Goal: Transaction & Acquisition: Purchase product/service

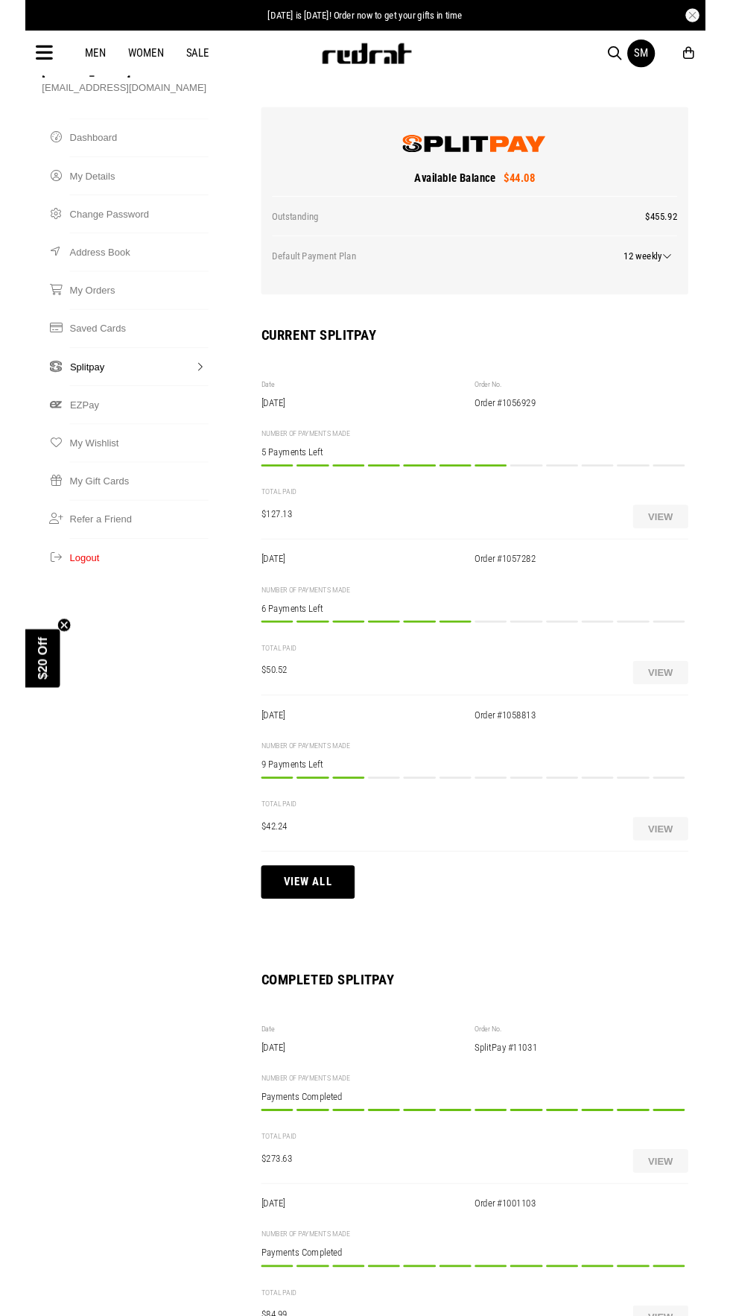
scroll to position [113, 0]
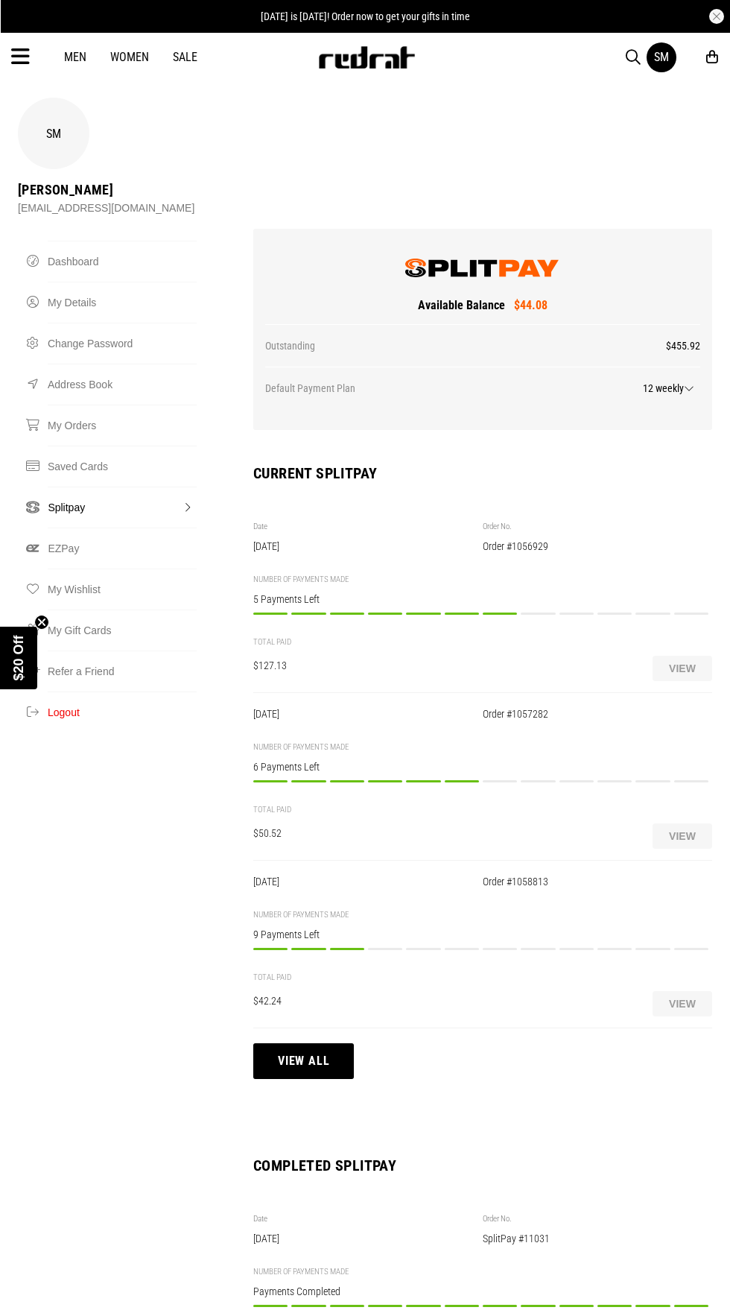
click at [19, 57] on icon at bounding box center [20, 57] width 19 height 25
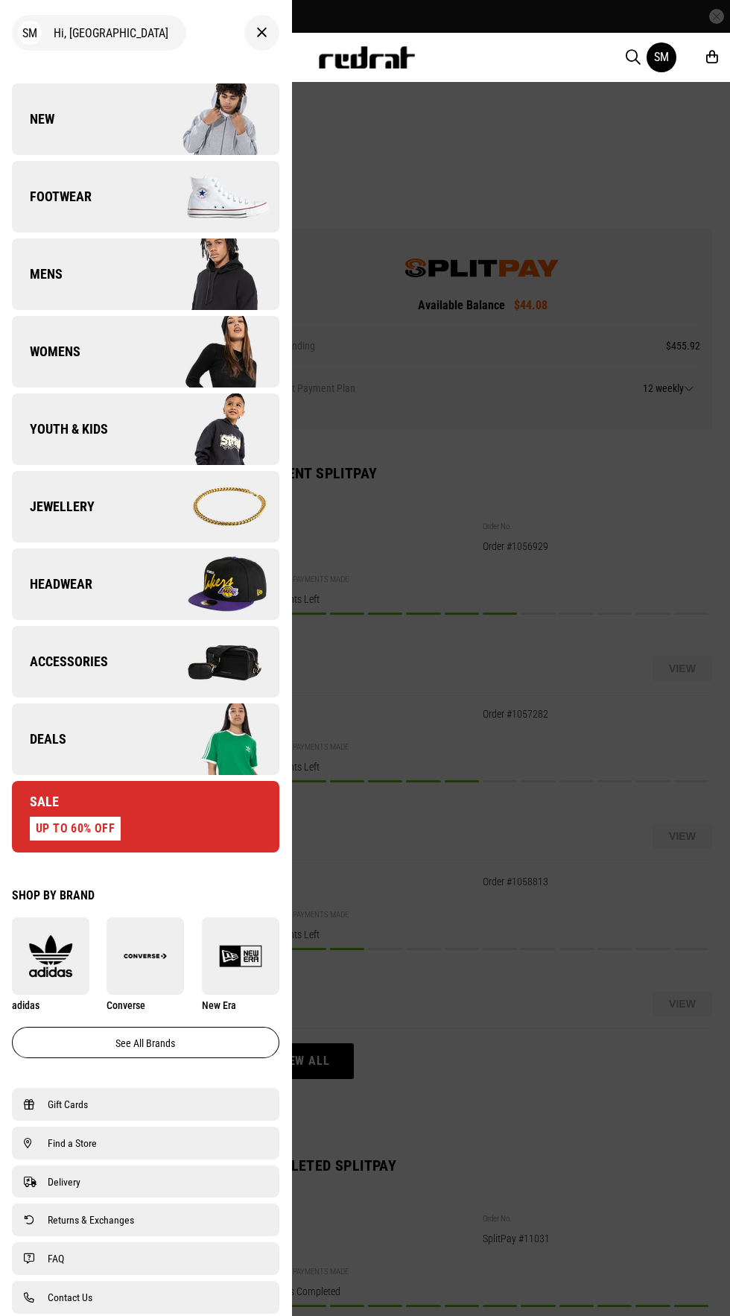
click at [121, 629] on link "Accessories" at bounding box center [146, 662] width 268 height 72
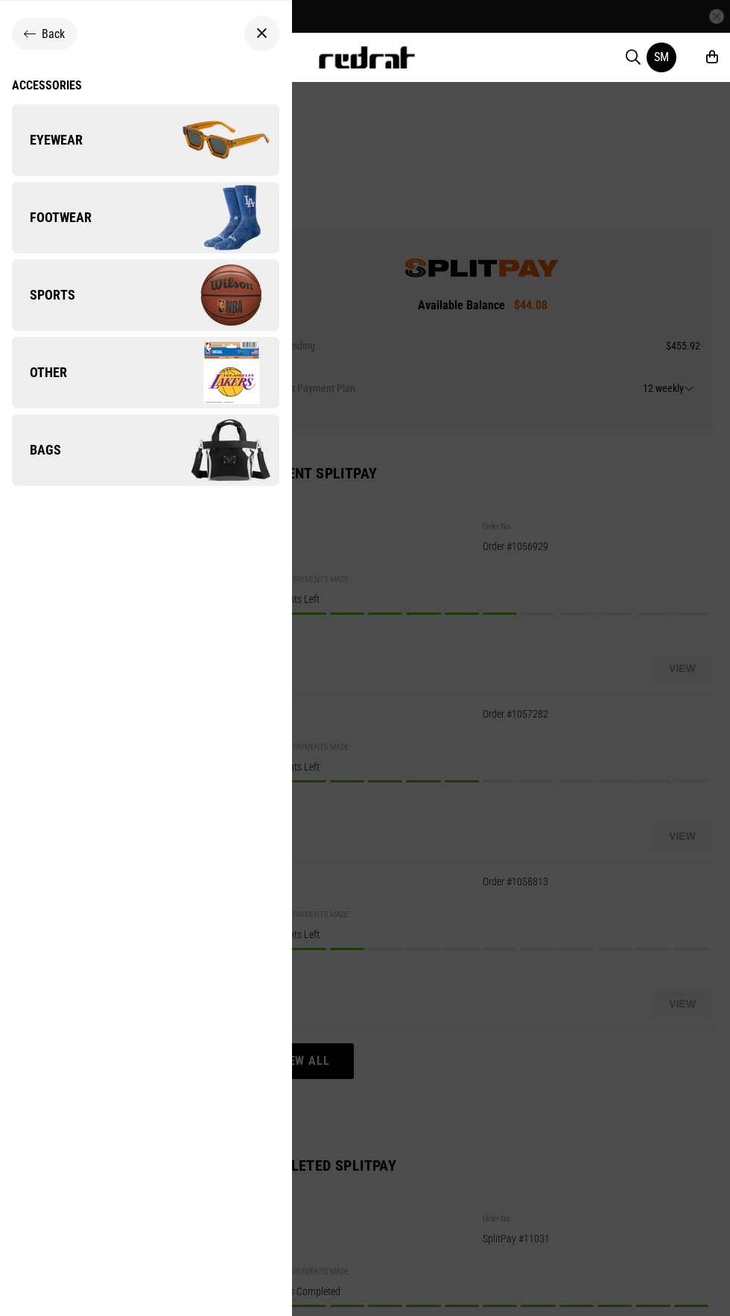
click at [168, 445] on img at bounding box center [211, 450] width 133 height 75
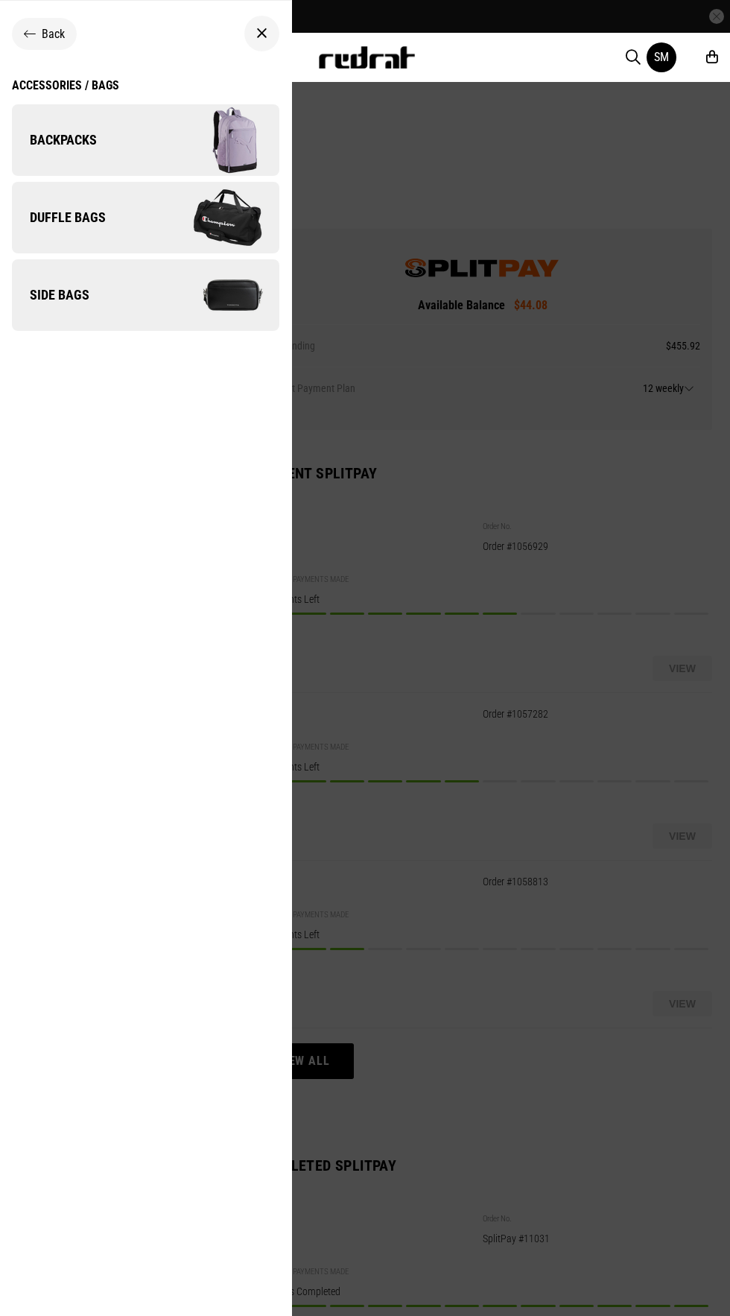
click at [77, 273] on link "Side Bags" at bounding box center [146, 295] width 268 height 72
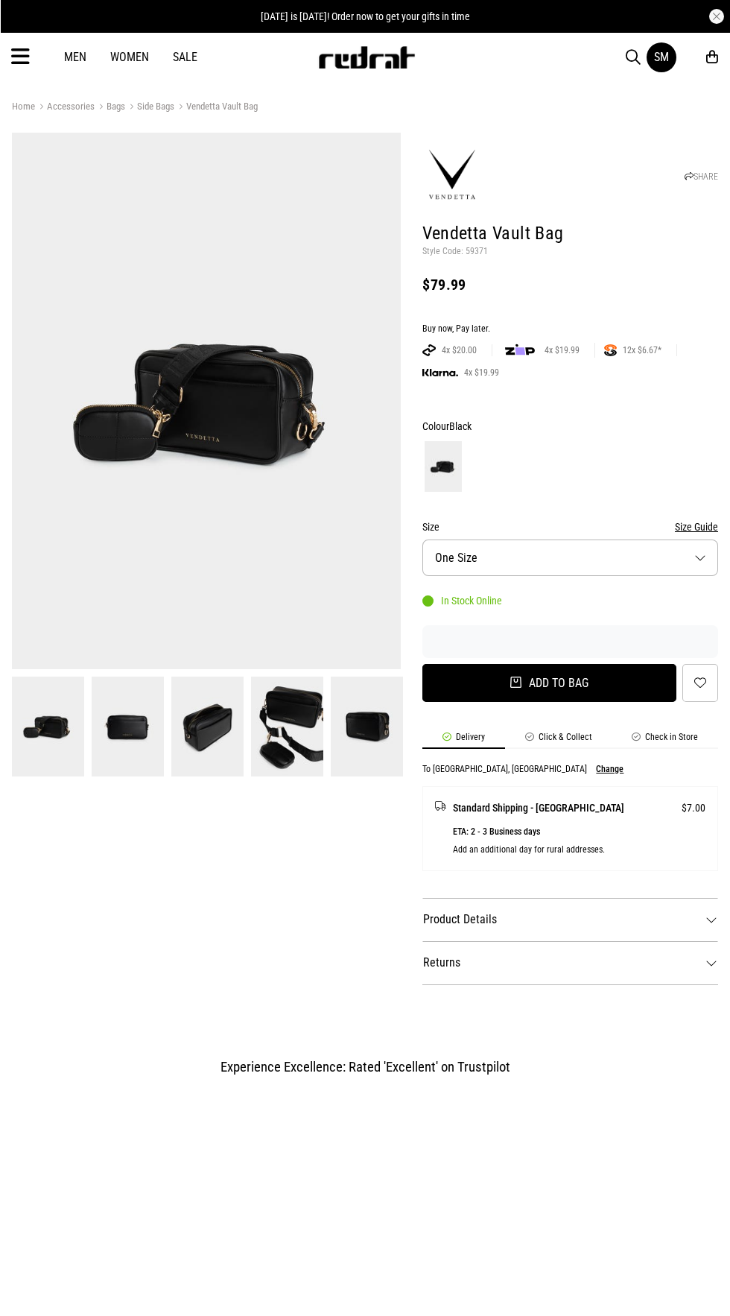
click at [500, 690] on button "Add to bag" at bounding box center [549, 683] width 254 height 38
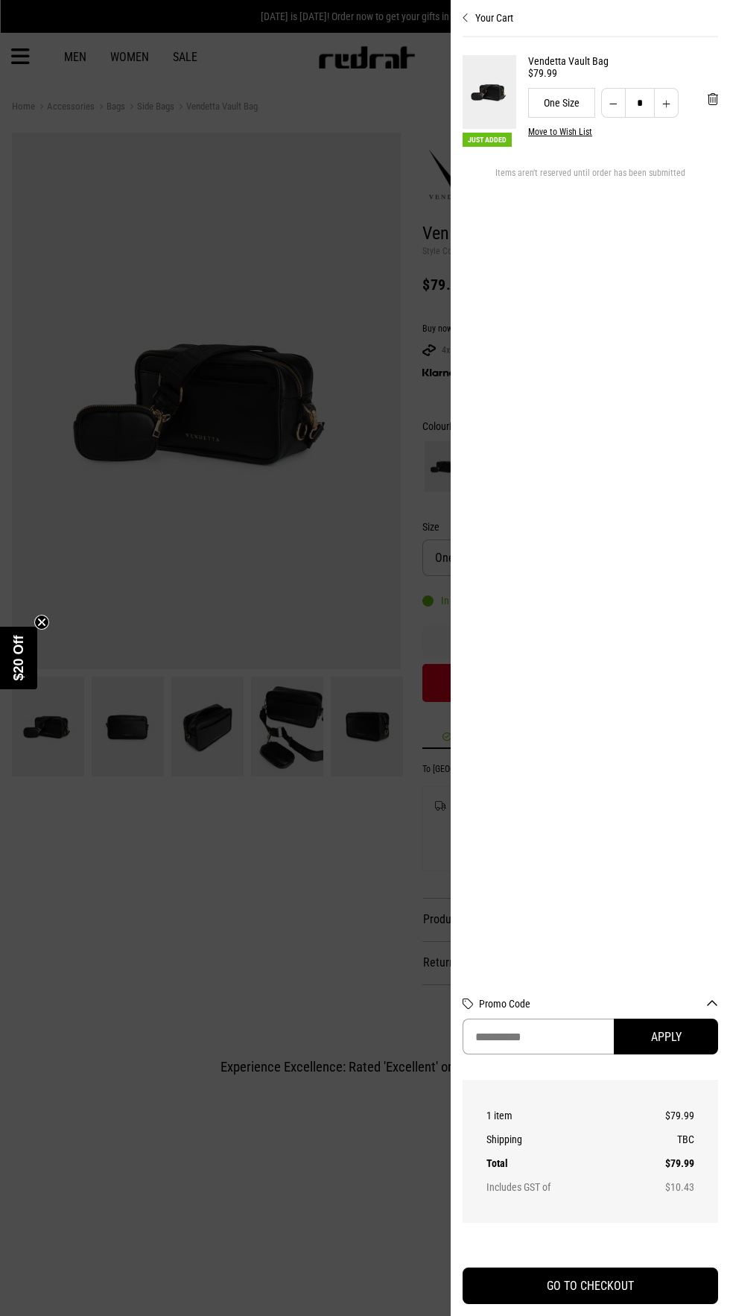
click at [539, 1054] on input "Promo Code" at bounding box center [538, 1037] width 151 height 36
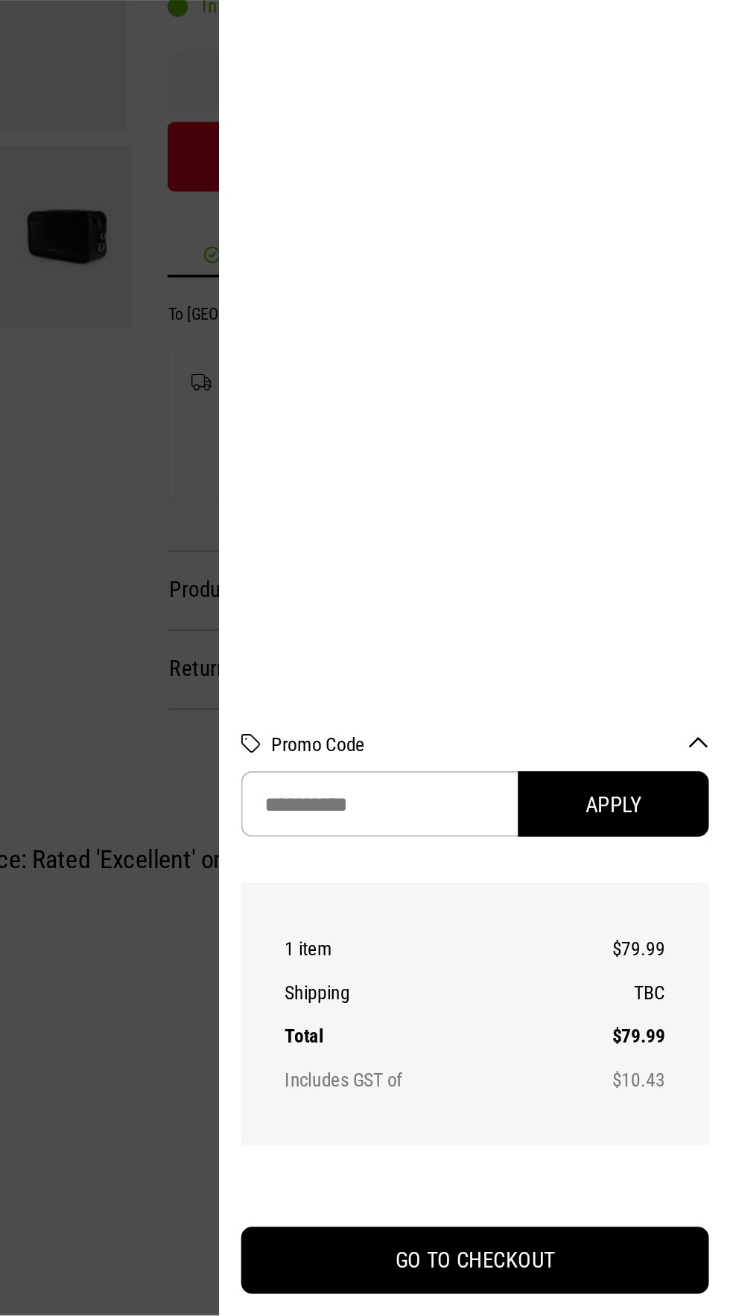
click at [509, 772] on section "Just Added Vendetta Vault Bag $79.99 One Size * Move to Wish List Items aren't …" at bounding box center [591, 508] width 256 height 943
click at [508, 1054] on input "Promo Code" at bounding box center [538, 1037] width 151 height 36
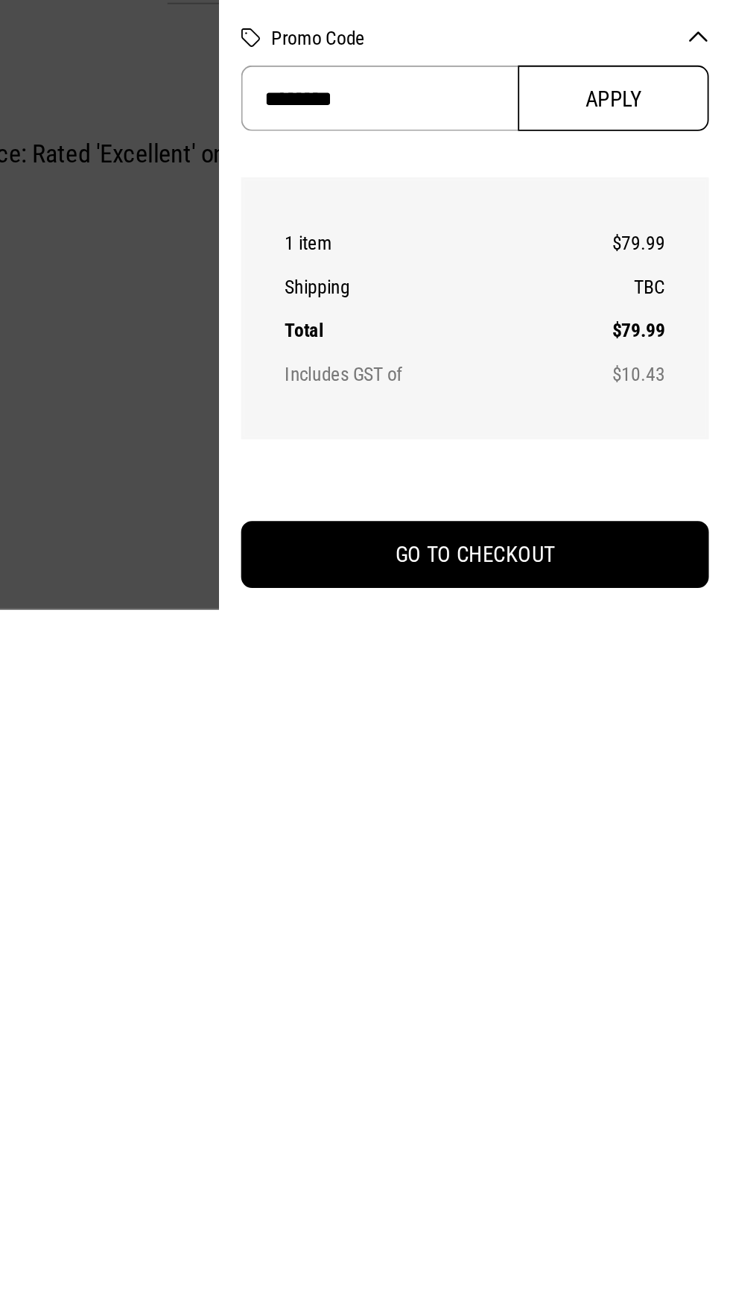
type input "********"
click at [657, 1054] on button "Apply" at bounding box center [666, 1037] width 104 height 36
